Goal: Find specific page/section: Find specific page/section

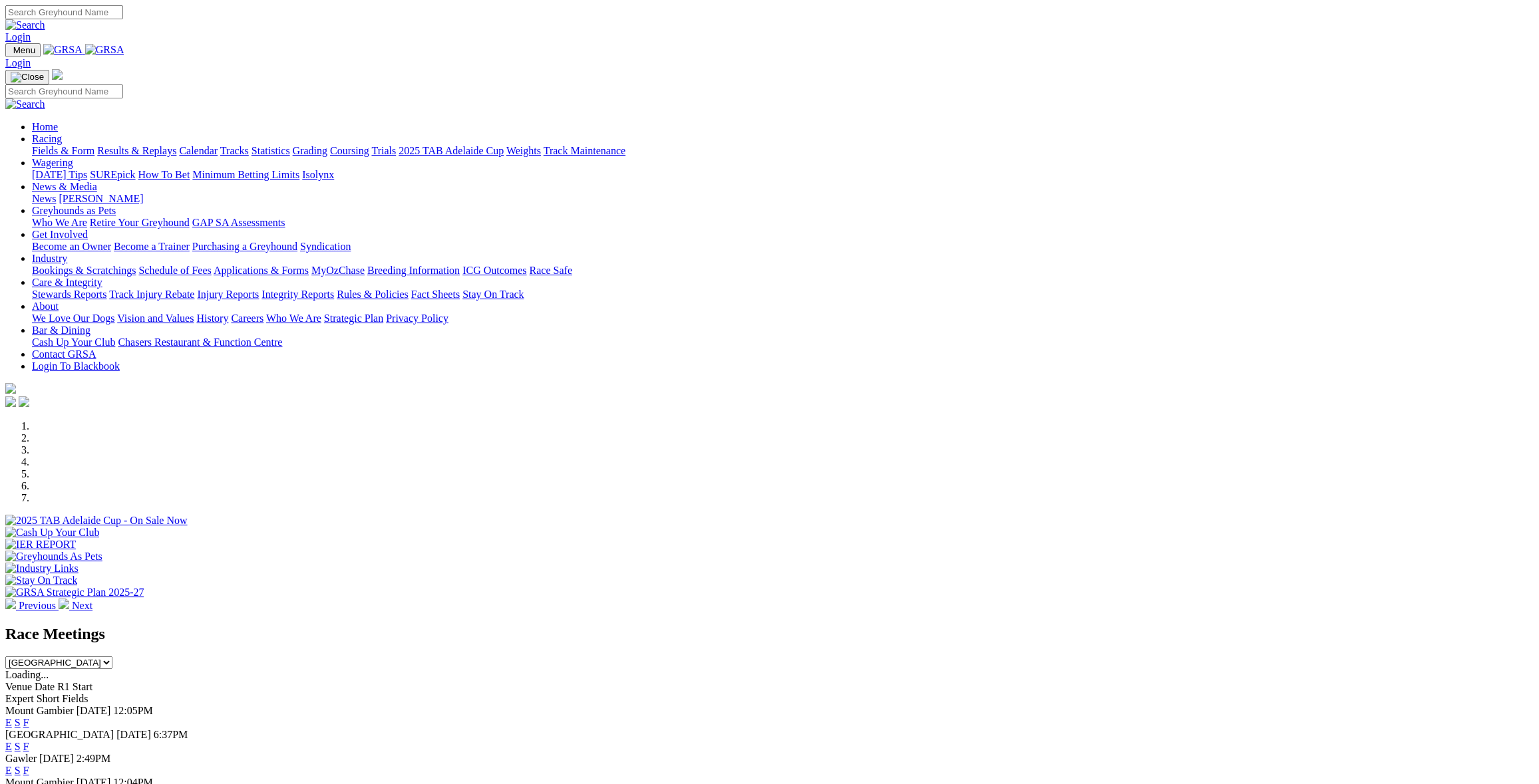
click at [29, 741] on link "F" at bounding box center [26, 747] width 6 height 11
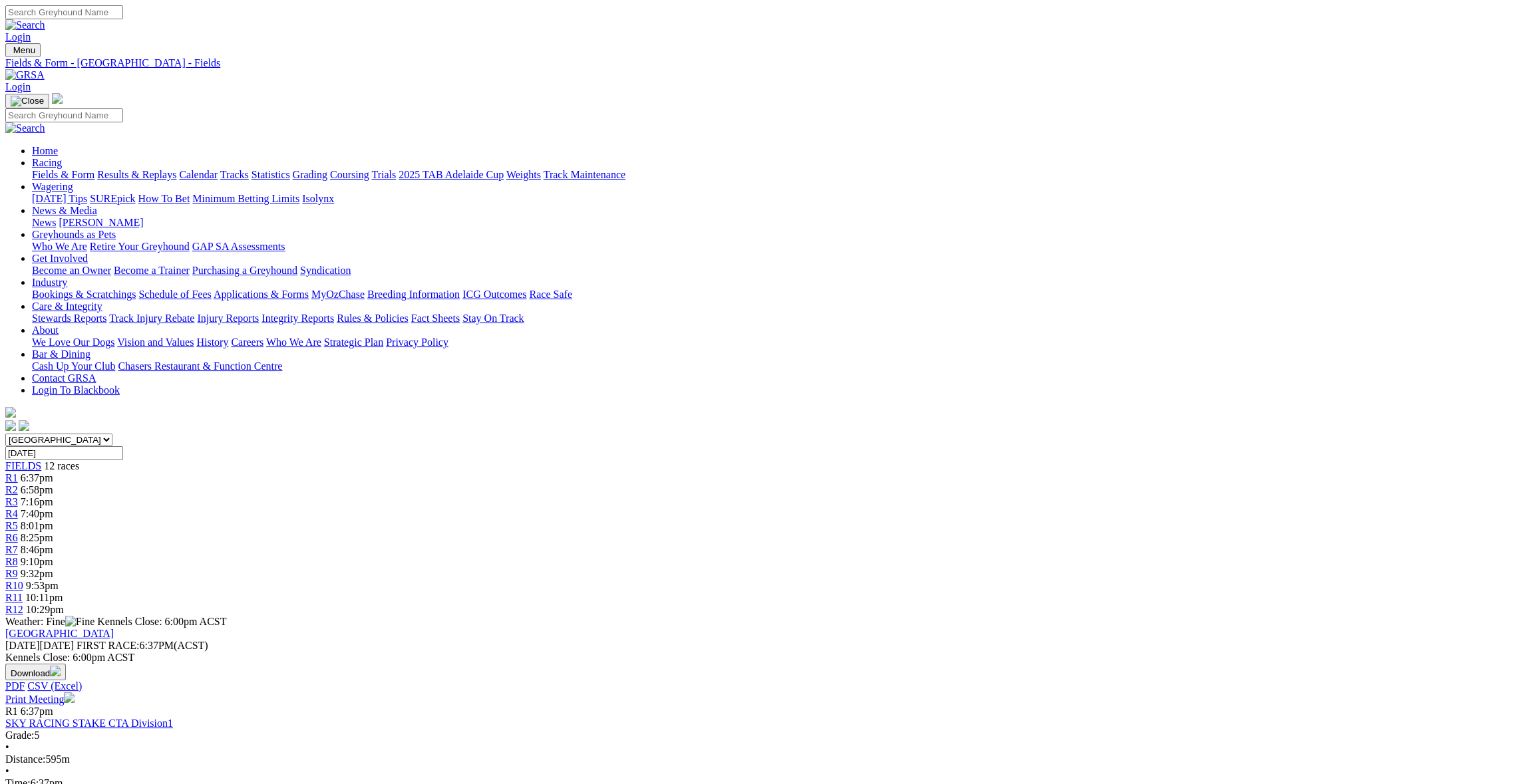
click at [103, 301] on link "Care & Integrity" at bounding box center [67, 306] width 71 height 11
click at [107, 313] on link "Stewards Reports" at bounding box center [68, 319] width 74 height 11
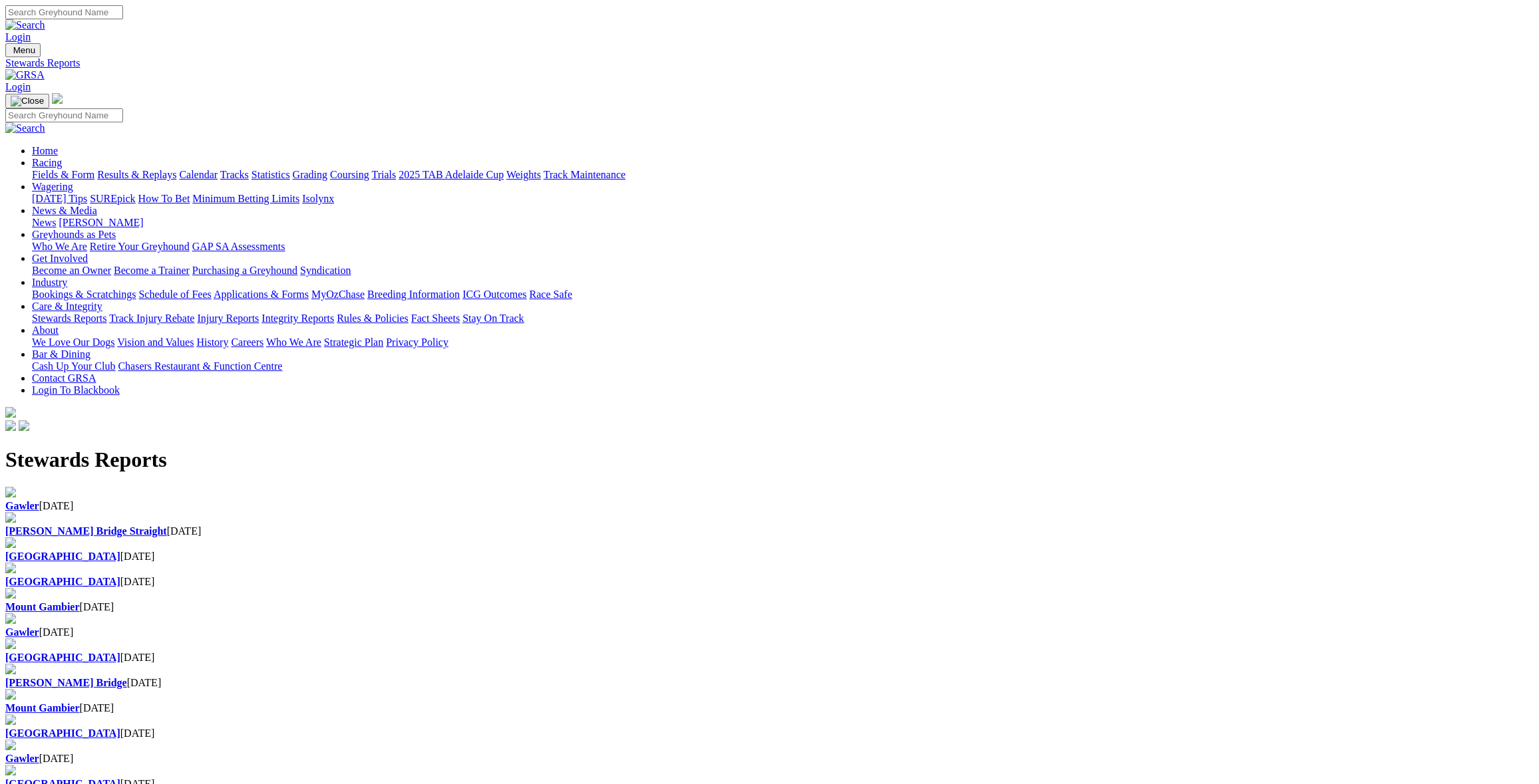
click at [406, 447] on h1 "Stewards Reports" at bounding box center [770, 460] width 1528 height 24
click at [39, 500] on b "Gawler" at bounding box center [23, 506] width 34 height 11
